Goal: Task Accomplishment & Management: Manage account settings

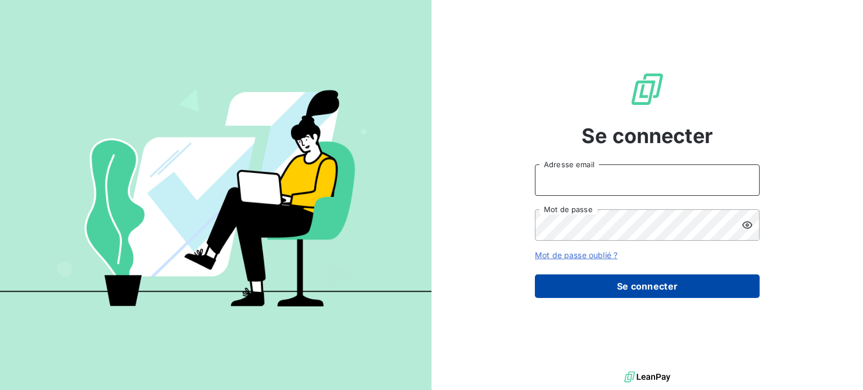
type input "[PERSON_NAME][EMAIL_ADDRESS][PERSON_NAME][DOMAIN_NAME]"
click at [595, 281] on button "Se connecter" at bounding box center [647, 287] width 225 height 24
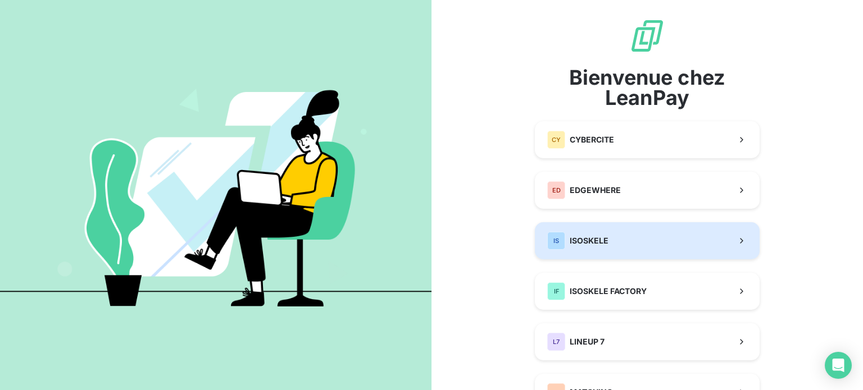
click at [588, 235] on span "ISOSKELE" at bounding box center [589, 240] width 39 height 11
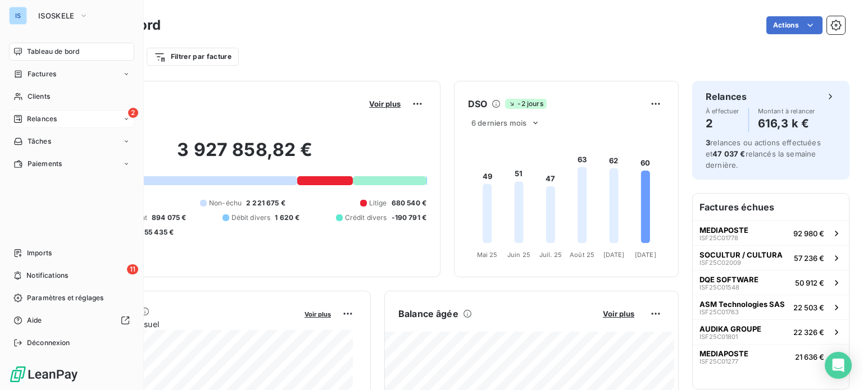
click at [26, 112] on div "2 Relances" at bounding box center [71, 119] width 125 height 18
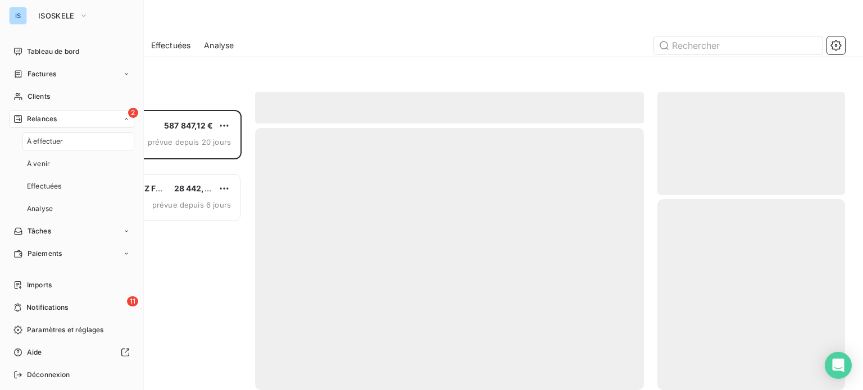
scroll to position [272, 179]
click at [49, 116] on span "Relances" at bounding box center [42, 119] width 30 height 10
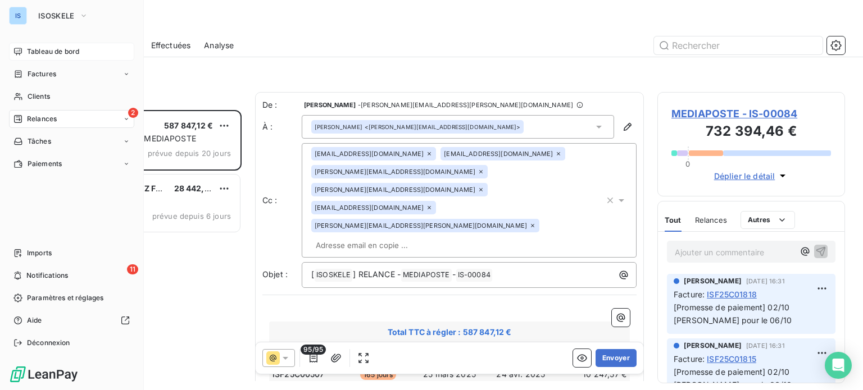
click at [53, 48] on span "Tableau de bord" at bounding box center [53, 52] width 52 height 10
